Goal: Task Accomplishment & Management: Manage account settings

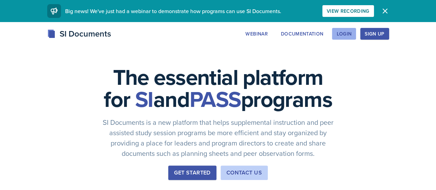
click at [351, 35] on div "Login" at bounding box center [343, 34] width 15 height 6
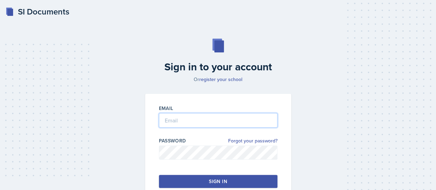
click at [212, 125] on input "email" at bounding box center [218, 120] width 118 height 14
type input "[EMAIL_ADDRESS][DOMAIN_NAME]"
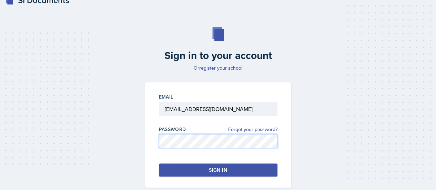
scroll to position [12, 0]
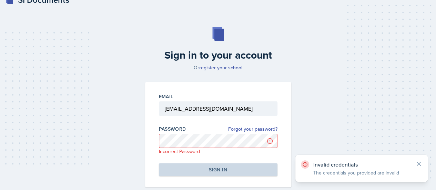
click at [413, 155] on div "Invalid credentials The credentials you provided are invalid" at bounding box center [361, 168] width 132 height 27
click at [414, 157] on div "Invalid credentials The credentials you provided are invalid" at bounding box center [361, 168] width 132 height 27
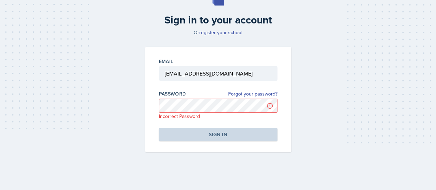
scroll to position [37, 0]
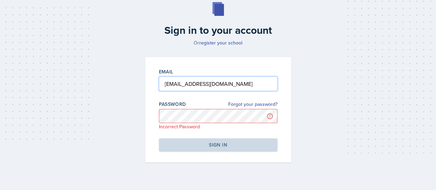
drag, startPoint x: 214, startPoint y: 79, endPoint x: 121, endPoint y: 78, distance: 93.3
click at [121, 78] on div "Sign in to your account Or register your school Email [EMAIL_ADDRESS][DOMAIN_NA…" at bounding box center [217, 82] width 419 height 204
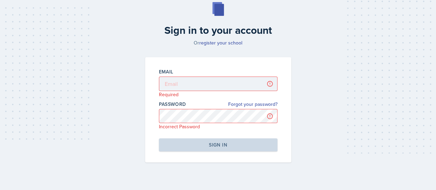
click at [206, 75] on div "Email Required" at bounding box center [218, 83] width 118 height 30
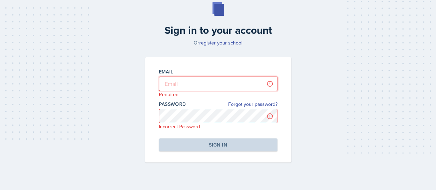
click at [191, 85] on input "email" at bounding box center [218, 83] width 118 height 14
type input "[EMAIL_ADDRESS][DOMAIN_NAME]"
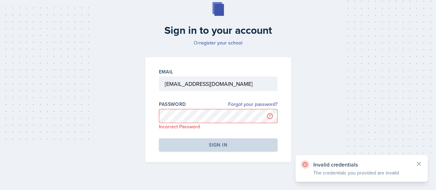
click at [423, 160] on div "Invalid credentials The credentials you provided are invalid" at bounding box center [361, 168] width 132 height 27
click at [423, 165] on div "Invalid credentials The credentials you provided are invalid" at bounding box center [361, 168] width 132 height 27
click at [420, 166] on icon at bounding box center [418, 163] width 7 height 7
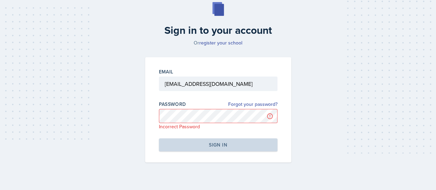
click at [415, 161] on div "Sign in to your account Or register your school Email [EMAIL_ADDRESS][DOMAIN_NA…" at bounding box center [217, 82] width 419 height 204
click at [172, 36] on h2 "Sign in to your account" at bounding box center [218, 30] width 154 height 12
